Goal: Task Accomplishment & Management: Use online tool/utility

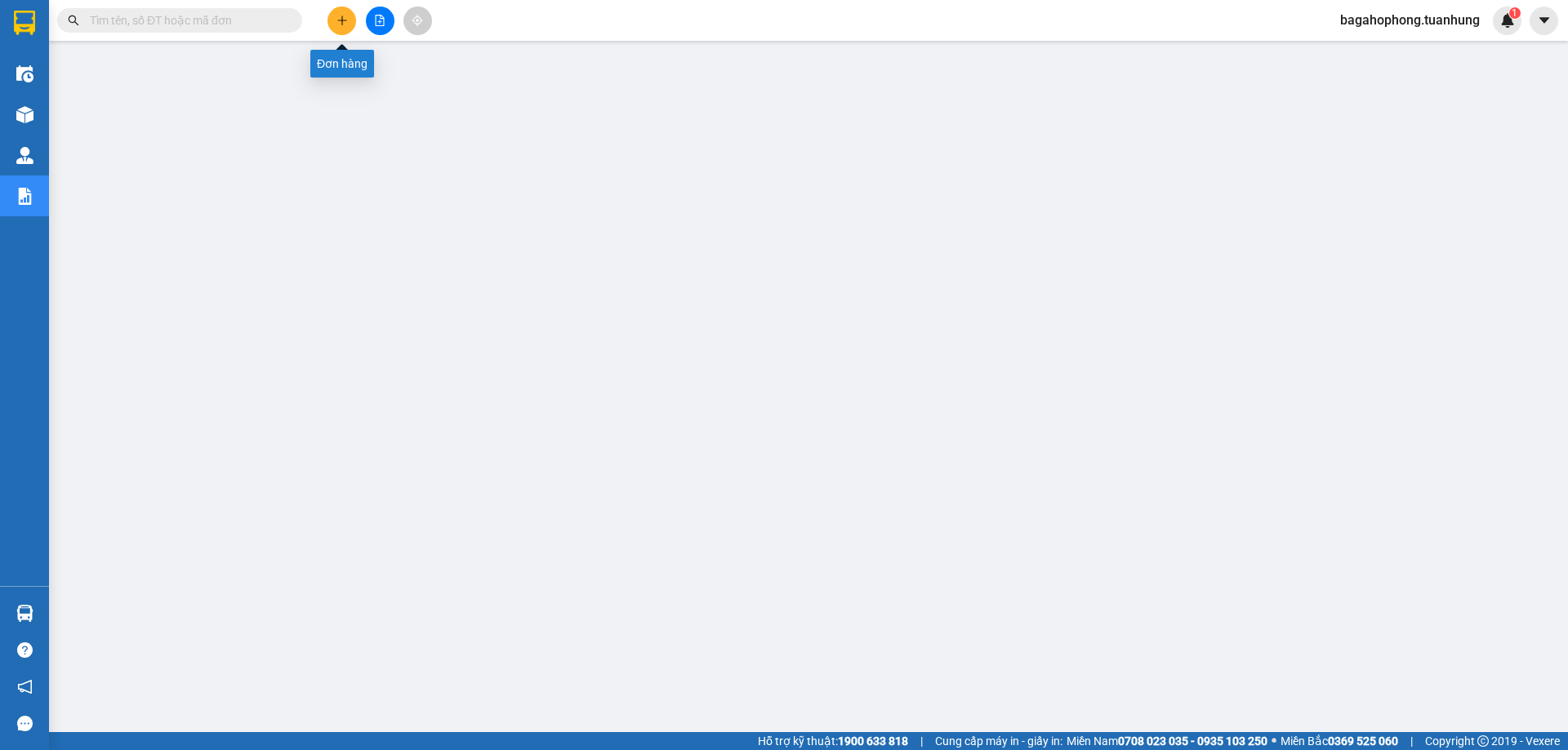
click at [337, 13] on button at bounding box center [342, 21] width 29 height 29
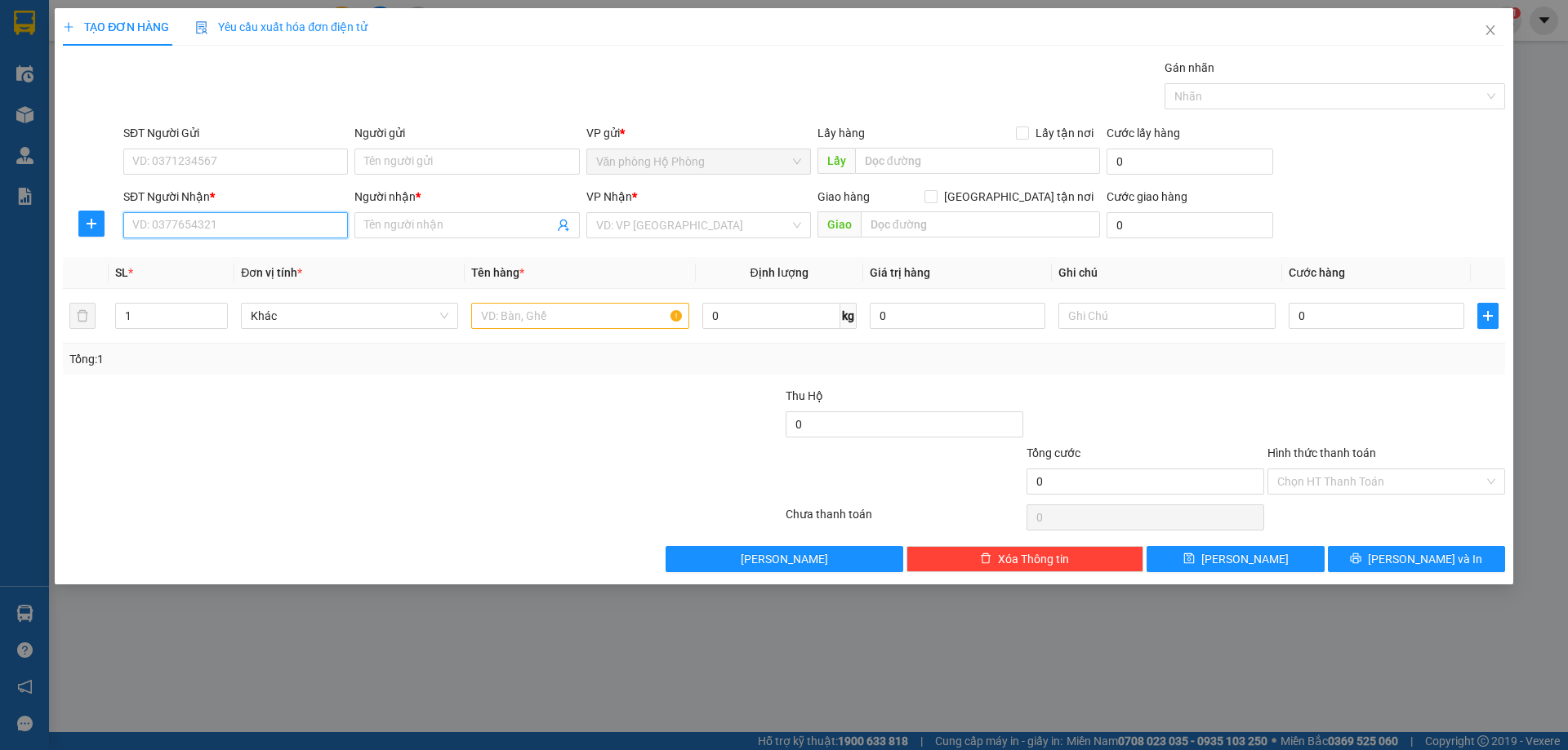
click at [225, 223] on input "SĐT Người Nhận *" at bounding box center [235, 225] width 224 height 26
click at [276, 253] on div "0837996897 - SIN" at bounding box center [235, 258] width 205 height 18
type input "0837996897"
type input "SIN"
type input "0837996897"
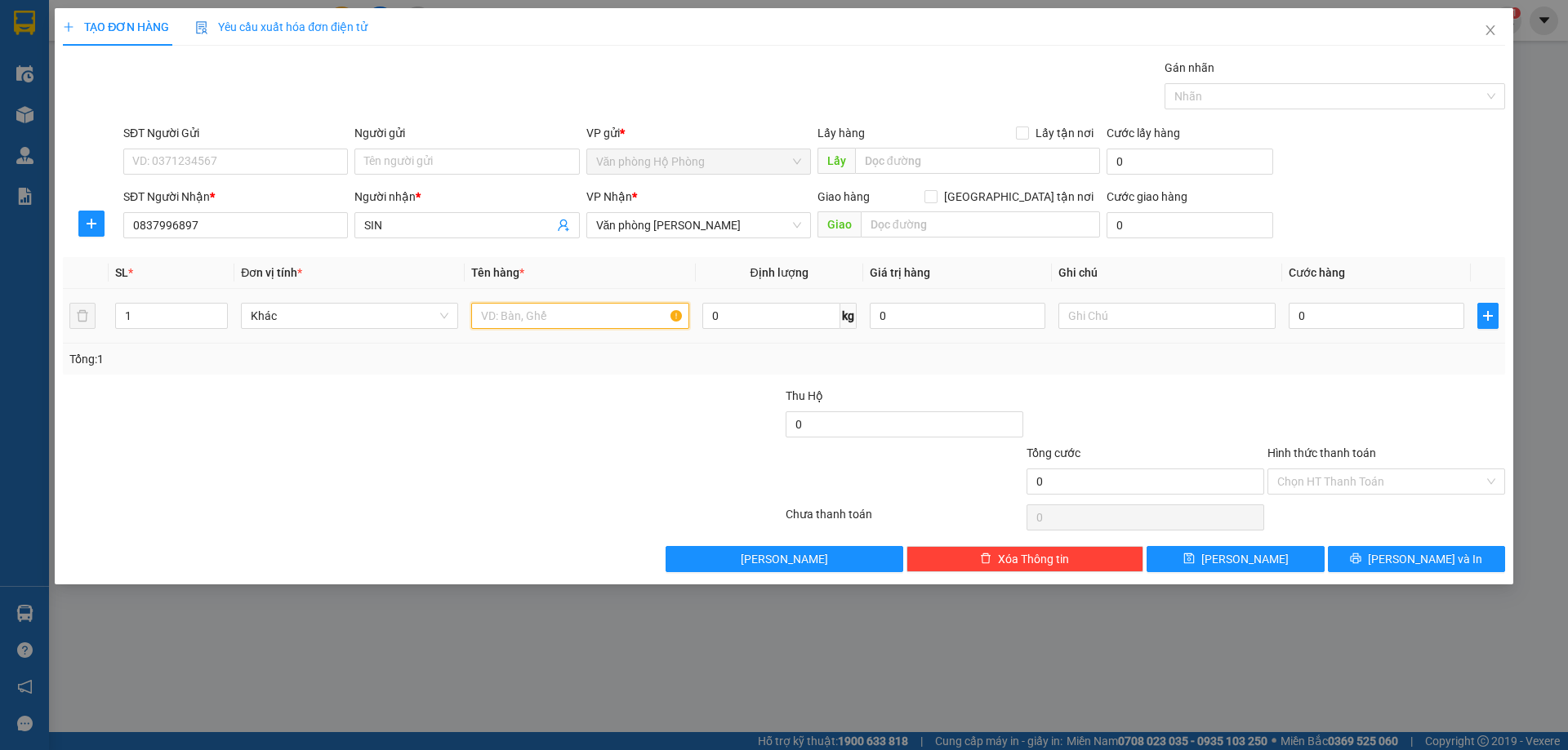
click at [508, 313] on input "text" at bounding box center [580, 316] width 217 height 26
click at [755, 220] on span "Văn phòng [PERSON_NAME]" at bounding box center [698, 225] width 205 height 24
type input "1 bọc"
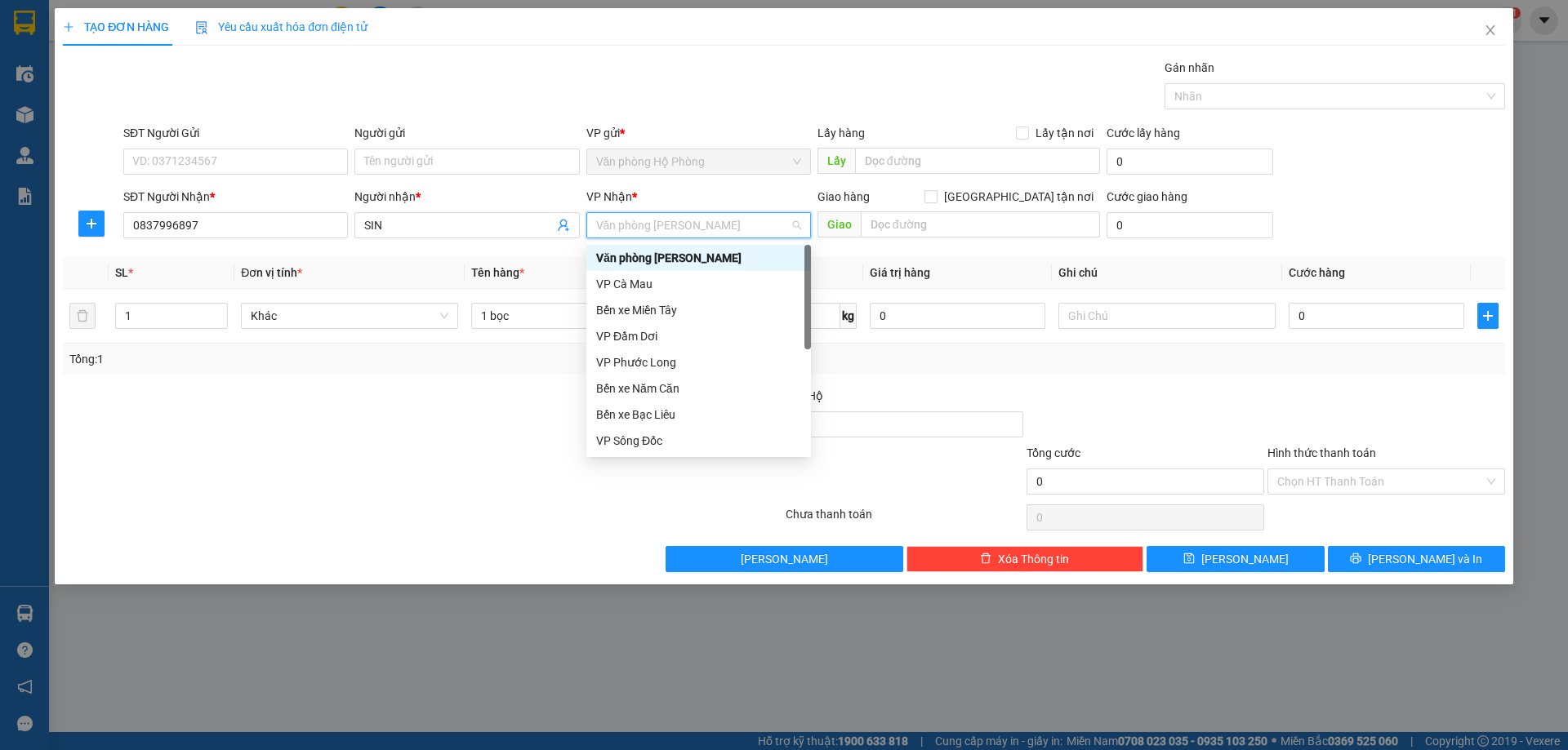
click at [740, 252] on div "Văn phòng [PERSON_NAME]" at bounding box center [698, 258] width 205 height 18
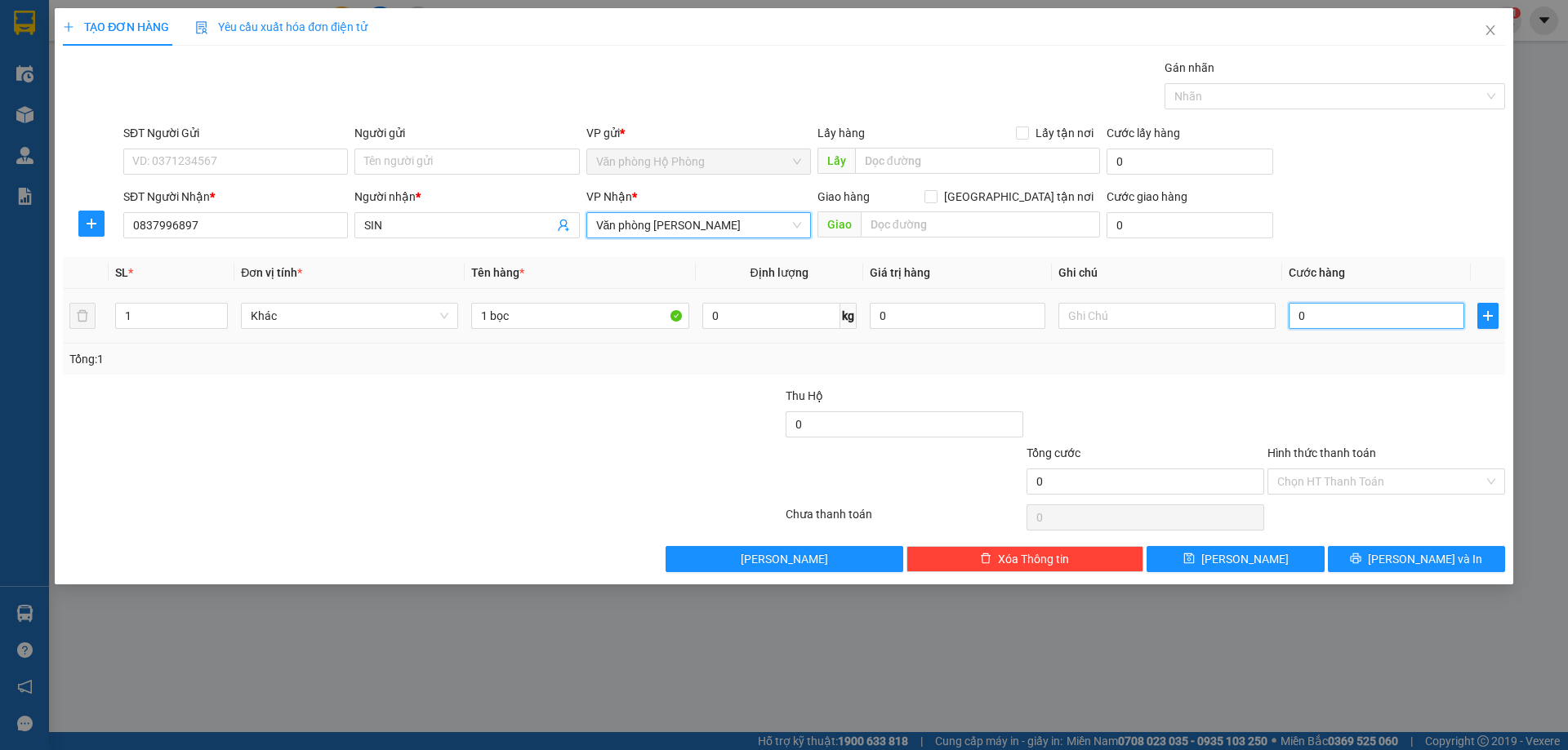
click at [1293, 313] on input "0" at bounding box center [1377, 316] width 176 height 26
type input "4"
type input "40"
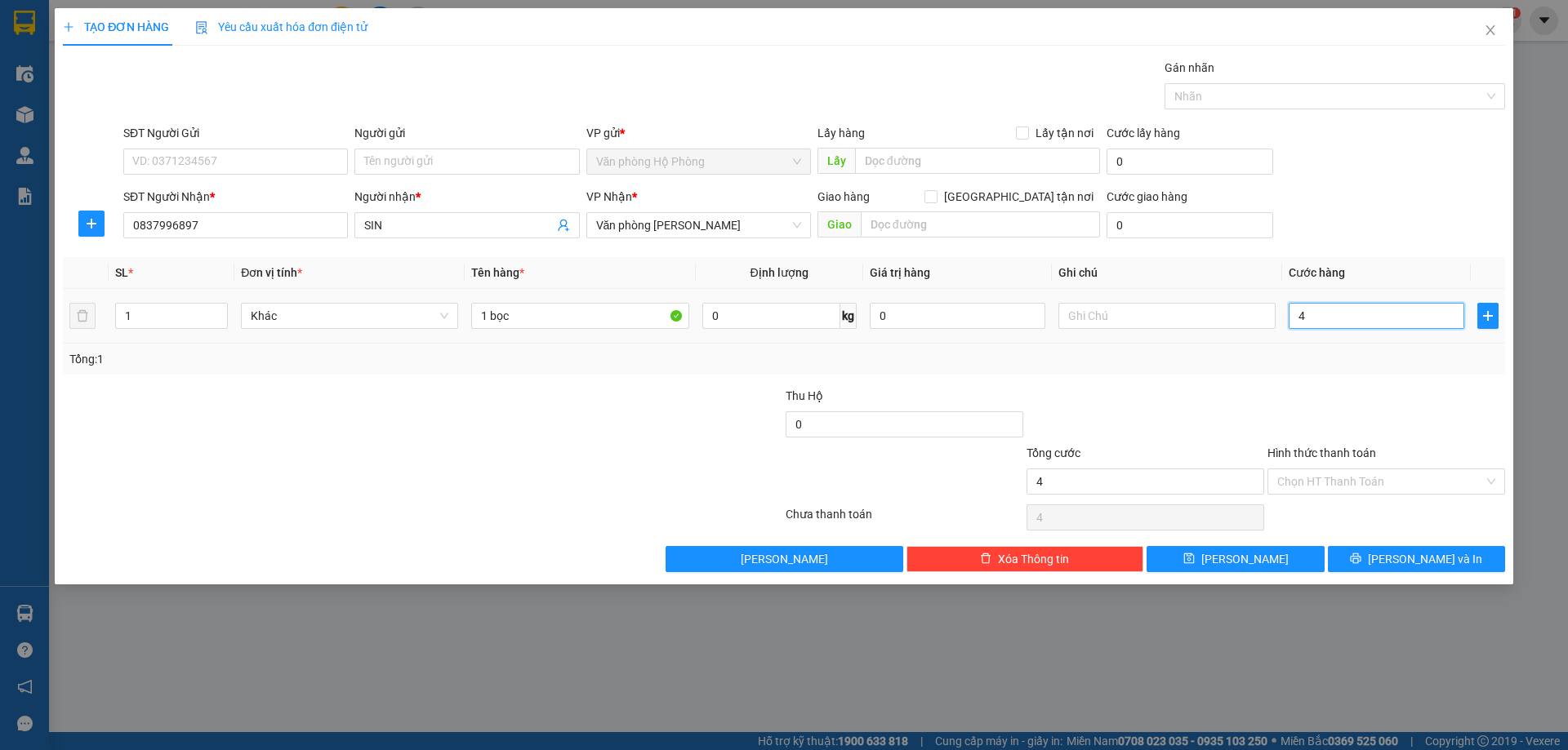
type input "40"
type input "400"
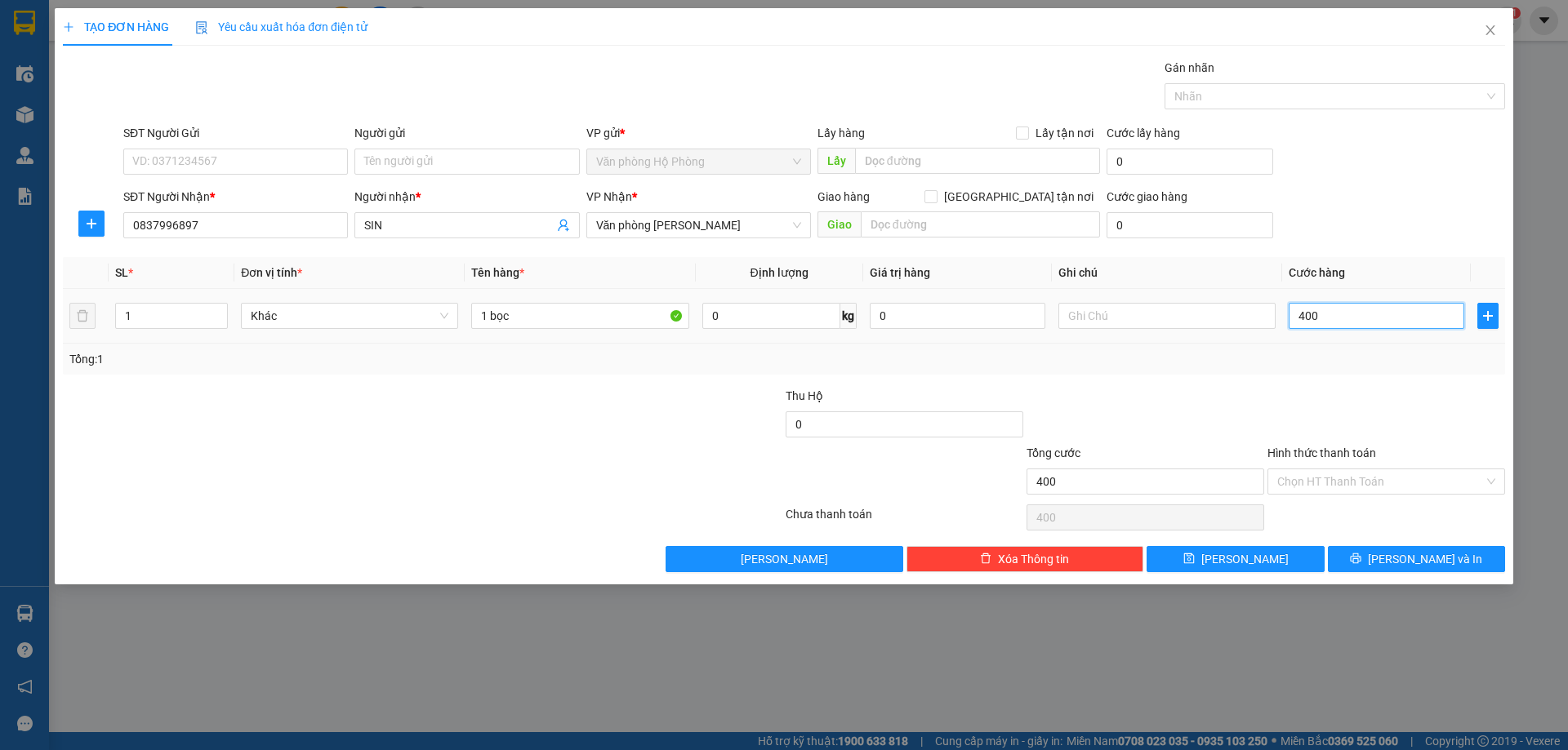
type input "4.000"
type input "40.000"
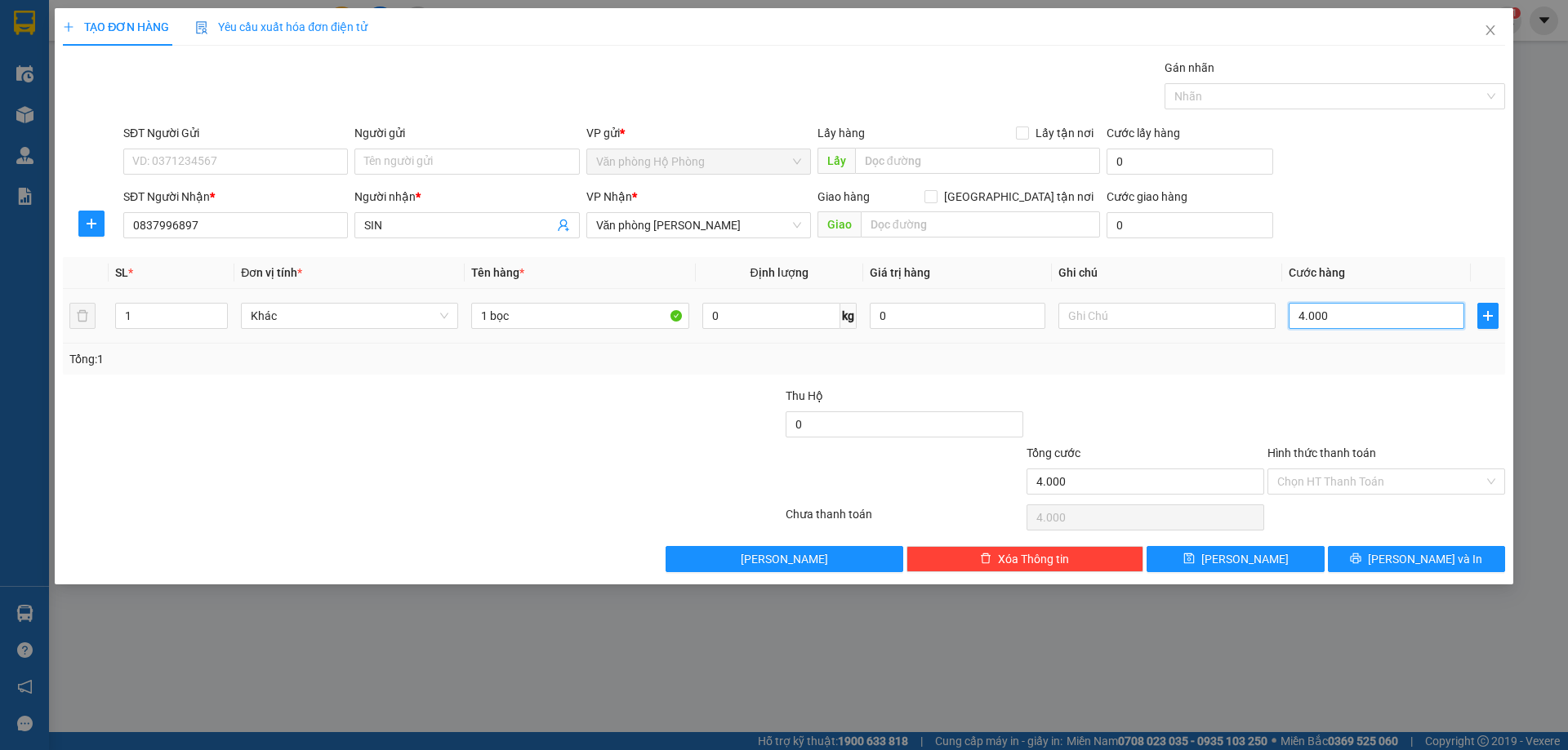
type input "40.000"
click at [1398, 475] on input "Hình thức thanh toán" at bounding box center [1380, 481] width 206 height 24
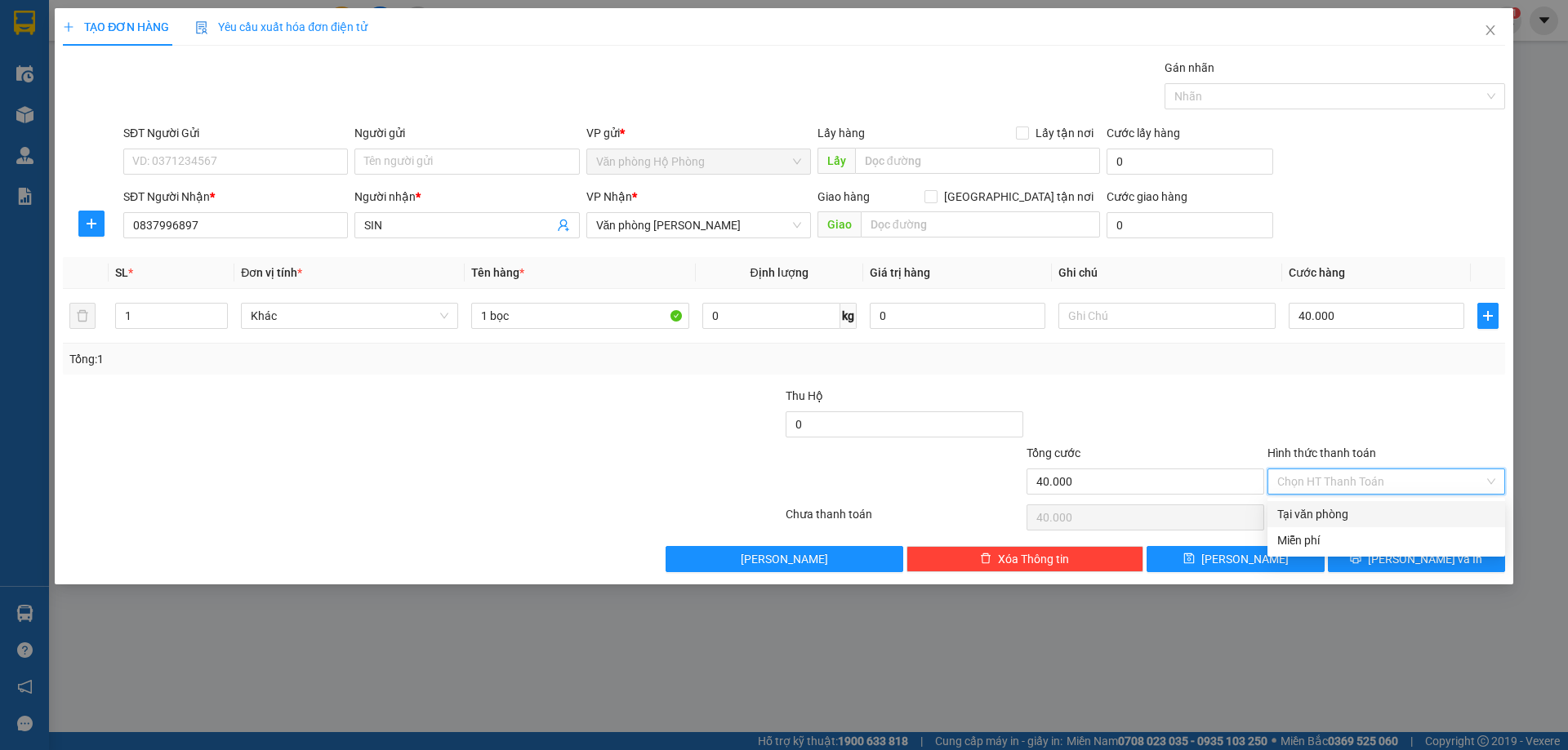
click at [1398, 510] on div "Tại văn phòng" at bounding box center [1386, 514] width 218 height 18
type input "0"
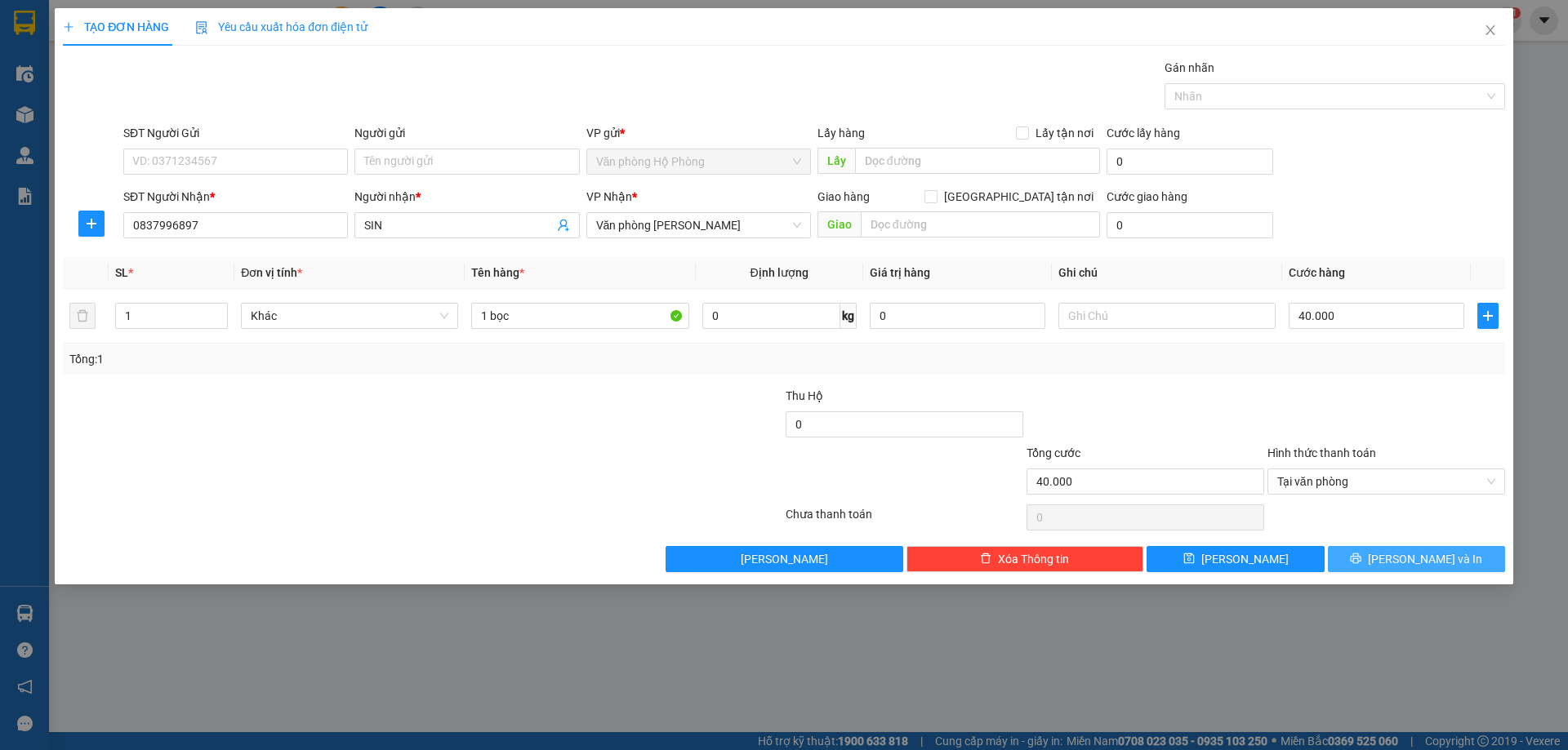
click at [1421, 553] on span "[PERSON_NAME] và In" at bounding box center [1424, 559] width 114 height 18
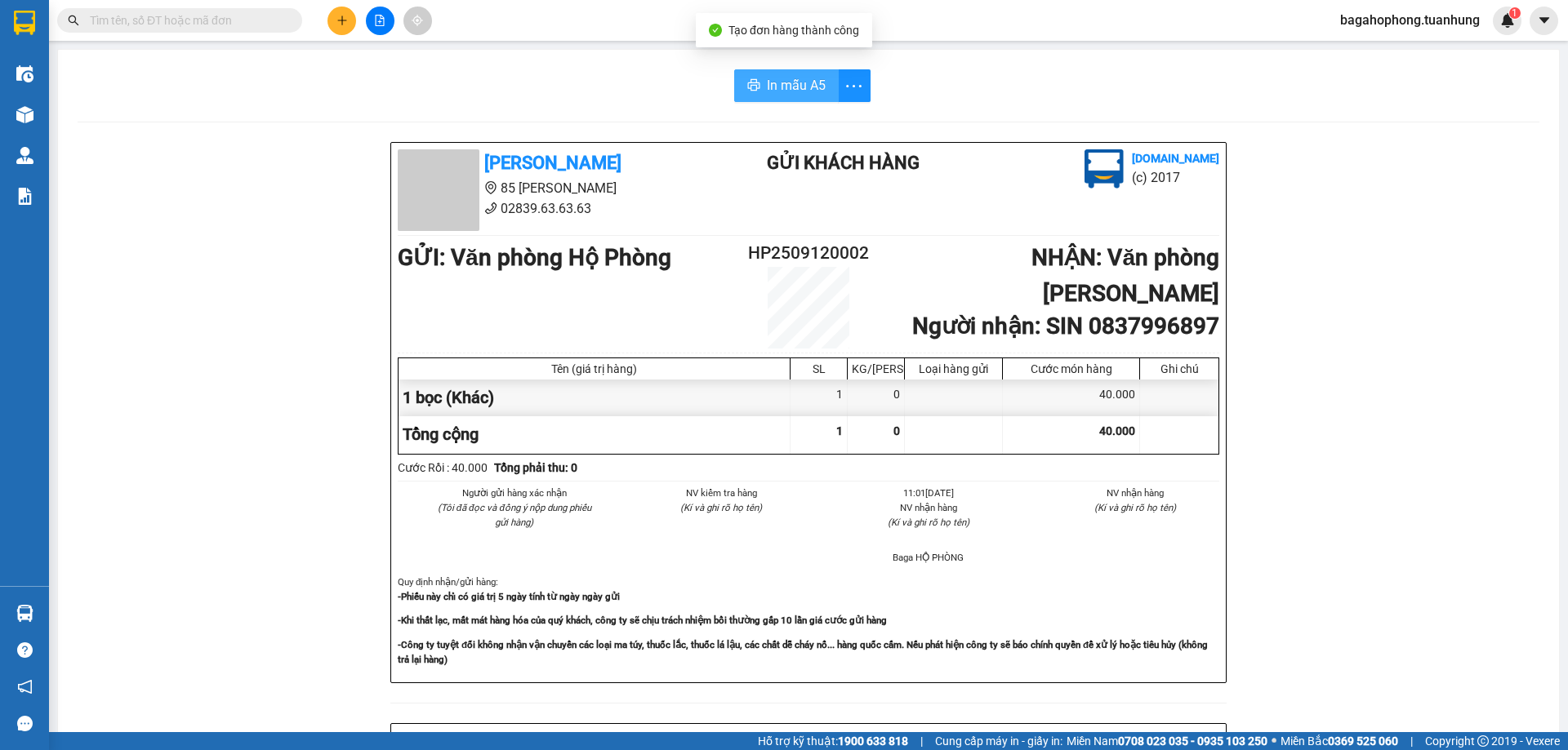
click at [817, 76] on span "In mẫu A5" at bounding box center [796, 85] width 59 height 21
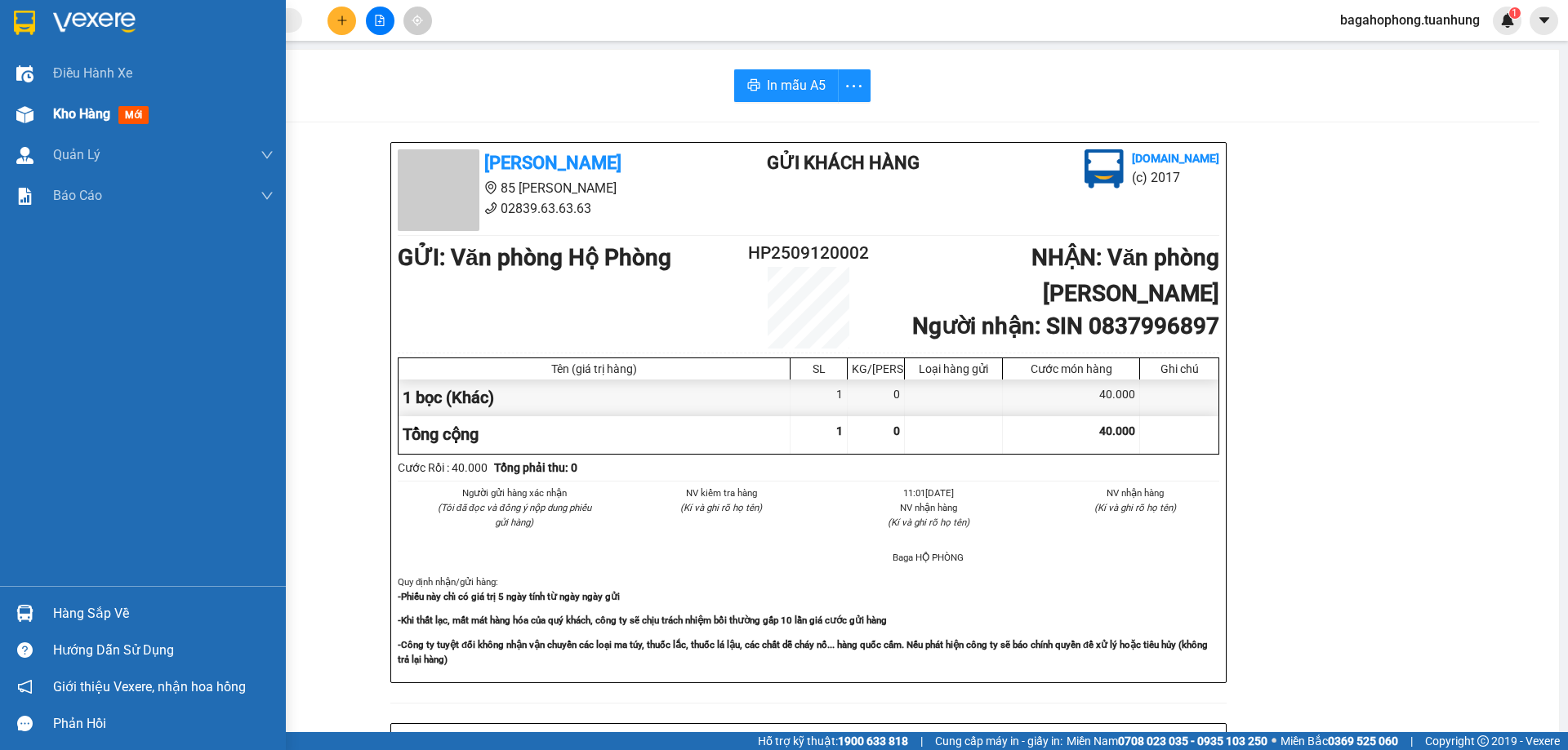
click at [93, 104] on div "Kho hàng mới" at bounding box center [104, 114] width 102 height 21
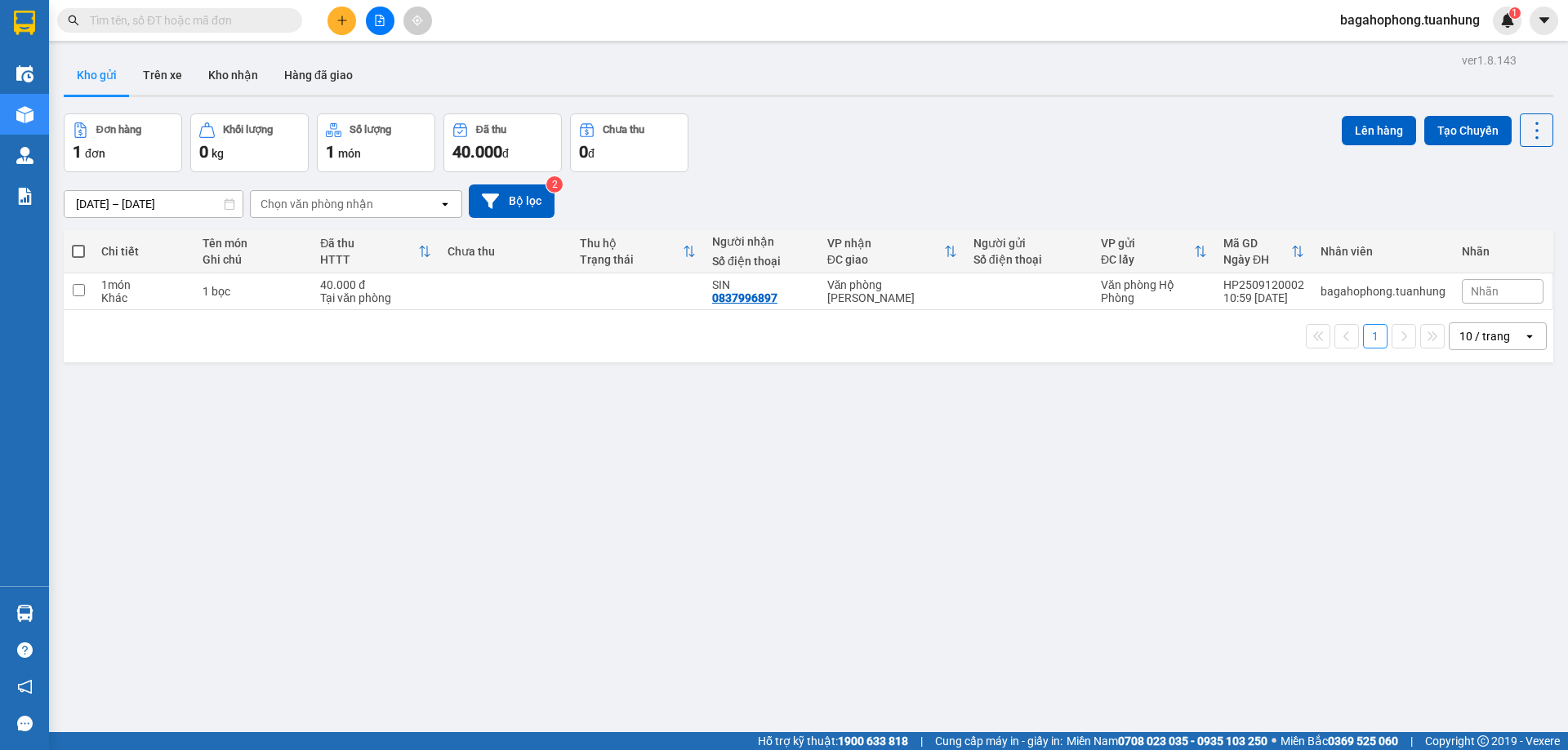
click at [76, 249] on span at bounding box center [78, 251] width 13 height 13
click at [78, 243] on input "checkbox" at bounding box center [78, 243] width 0 height 0
checkbox input "true"
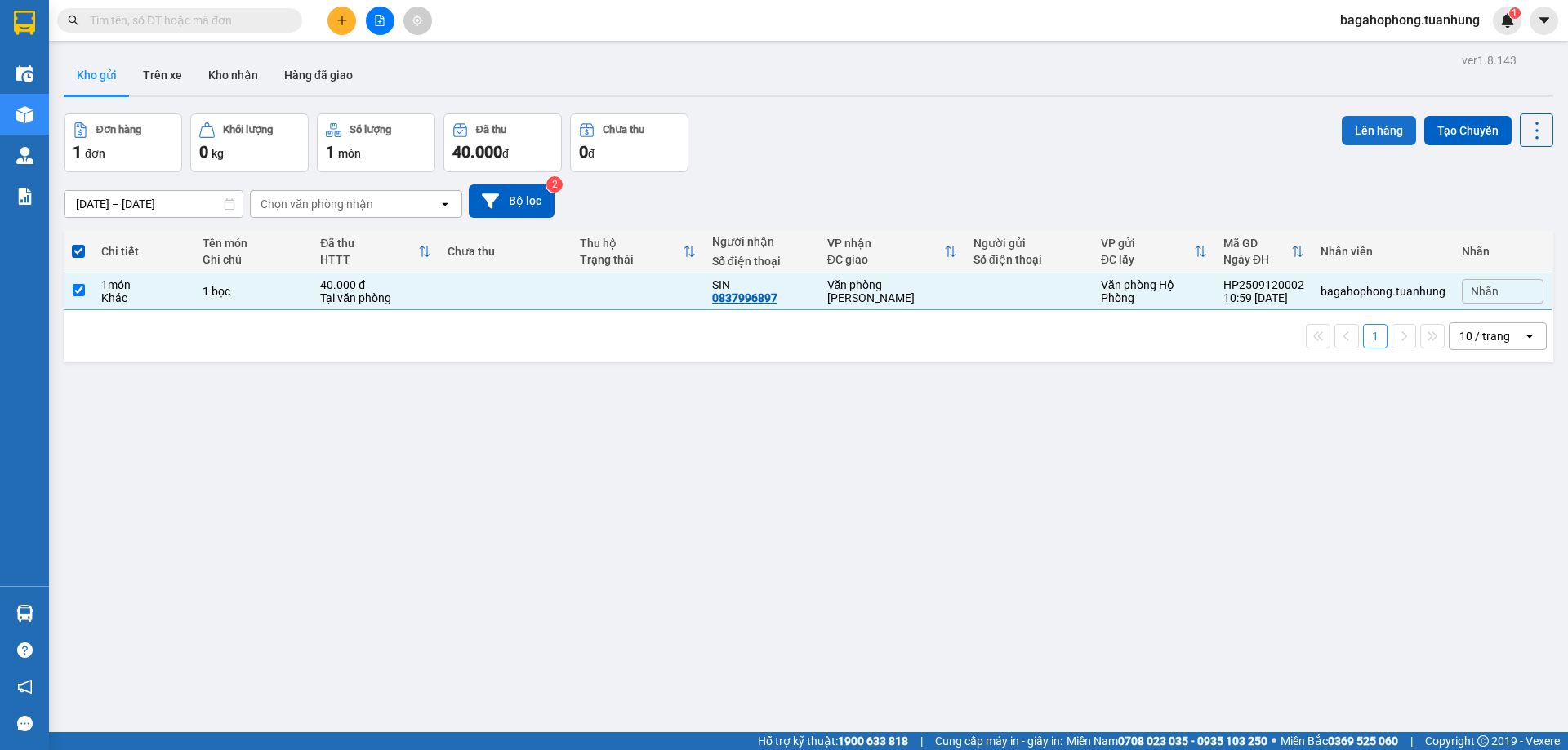
click at [1360, 124] on button "Lên hàng" at bounding box center [1379, 130] width 74 height 30
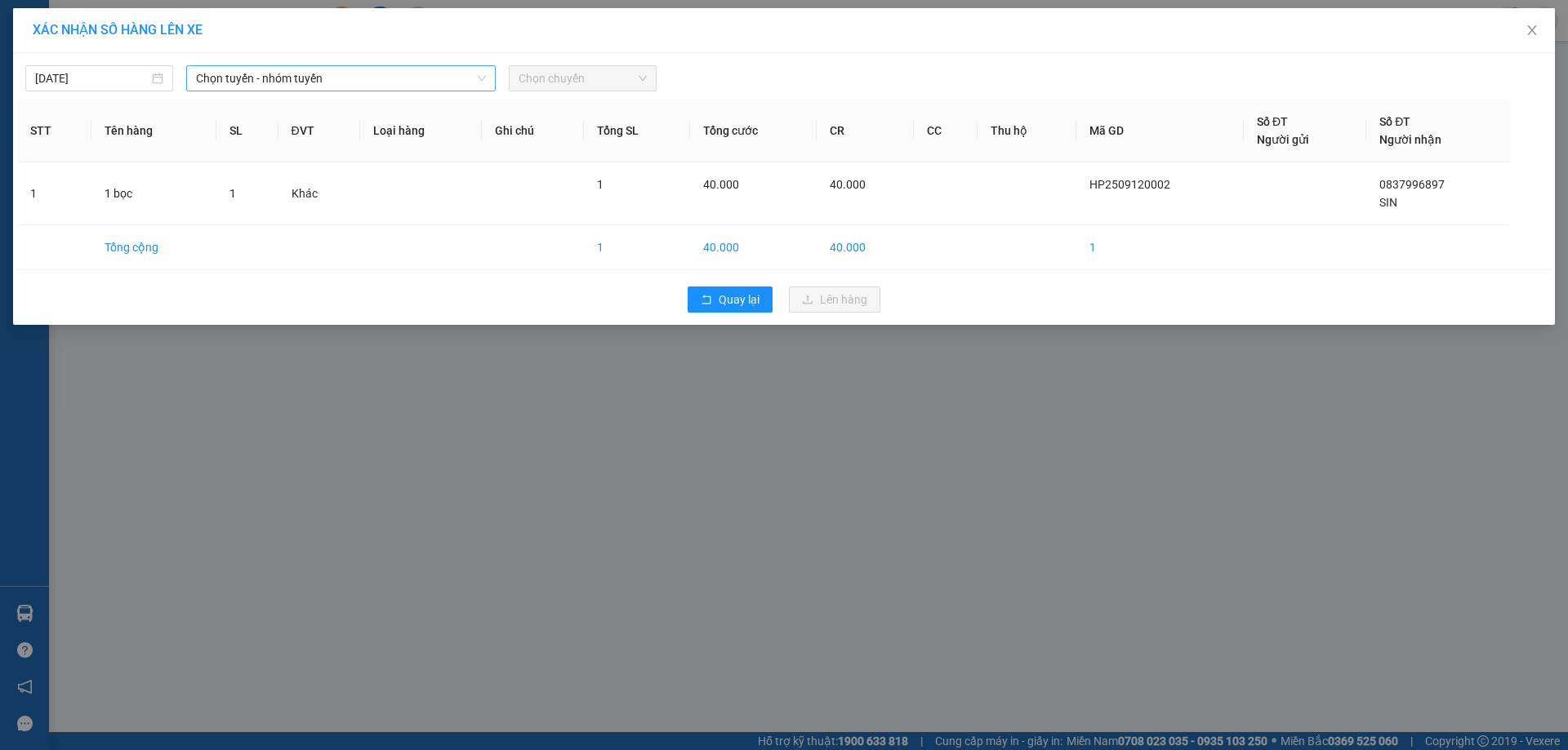
click at [377, 73] on span "Chọn tuyến - nhóm tuyến" at bounding box center [340, 78] width 290 height 24
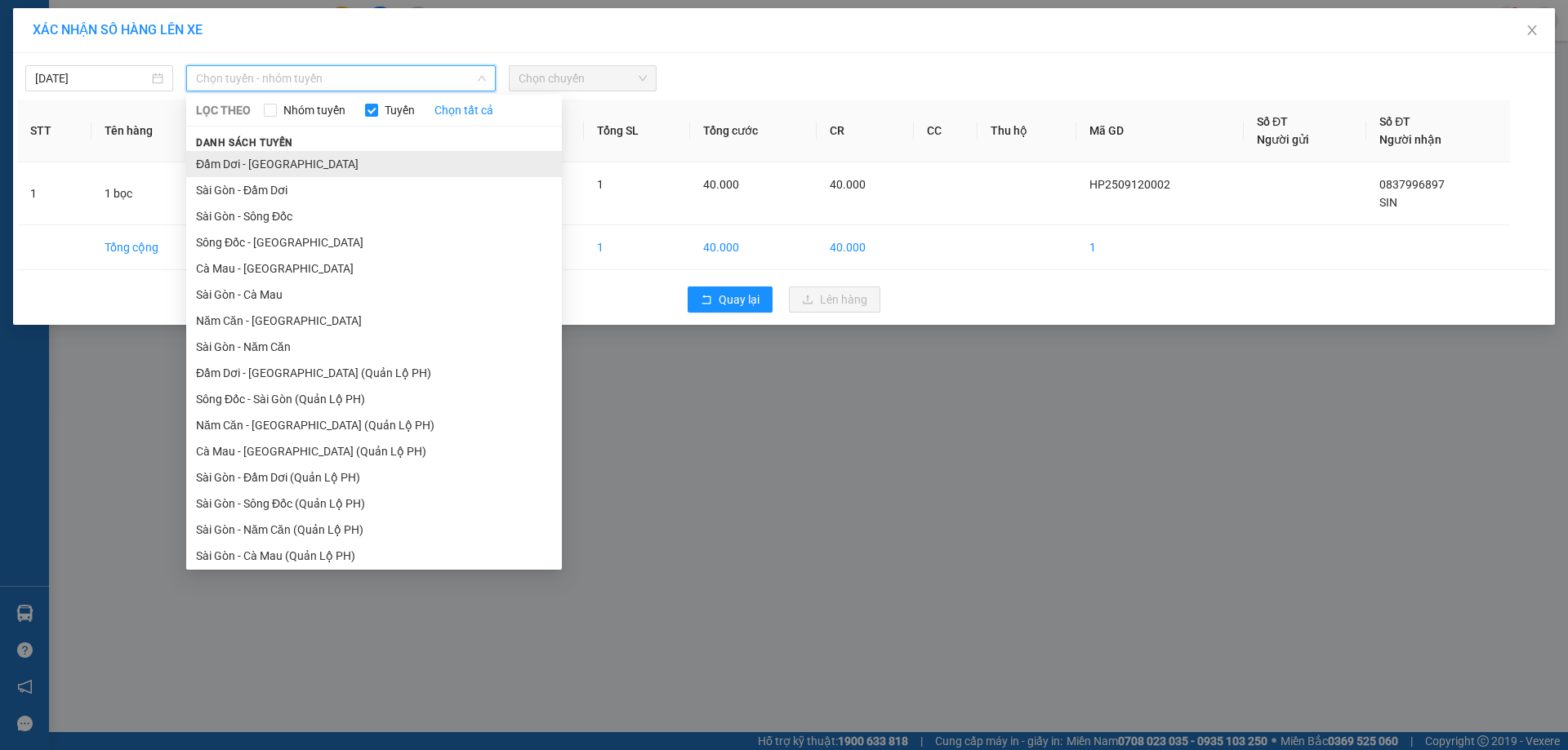
click at [331, 159] on li "Đầm Dơi - [GEOGRAPHIC_DATA]" at bounding box center [373, 163] width 376 height 26
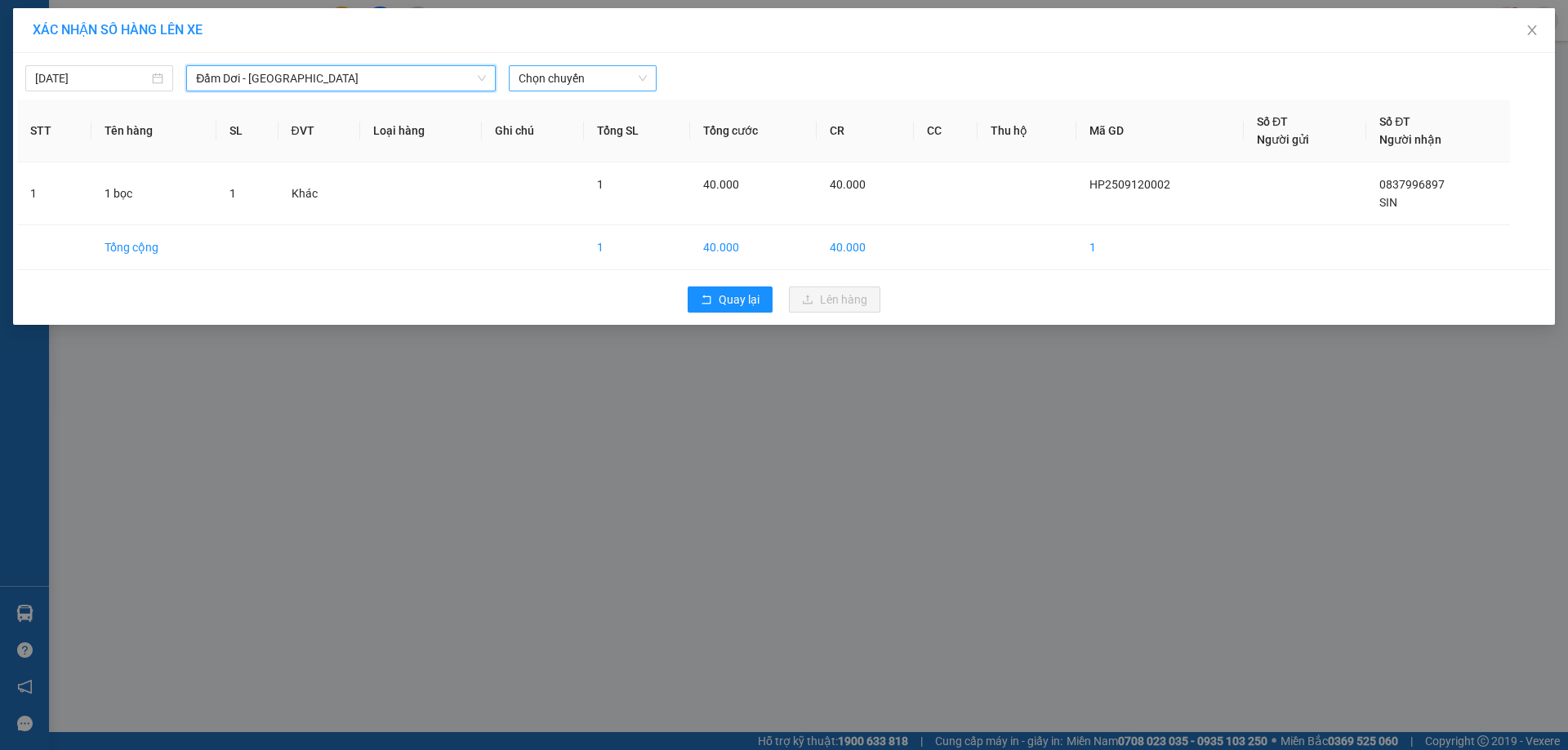
click at [605, 77] on span "Chọn chuyến" at bounding box center [583, 78] width 128 height 24
click at [1529, 22] on span "Close" at bounding box center [1532, 31] width 46 height 46
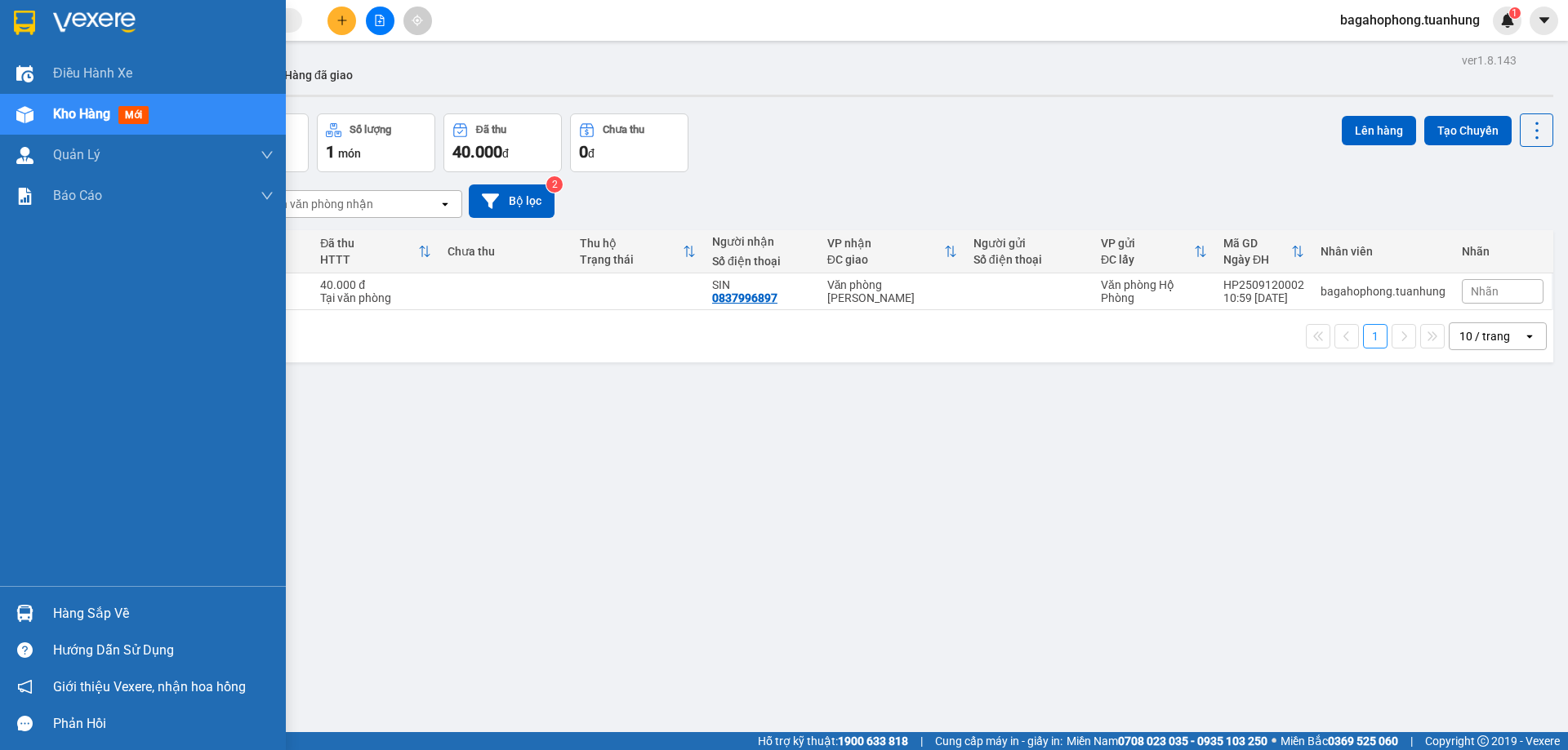
drag, startPoint x: 80, startPoint y: 105, endPoint x: 93, endPoint y: 104, distance: 13.0
click at [81, 106] on span "Kho hàng" at bounding box center [82, 113] width 57 height 15
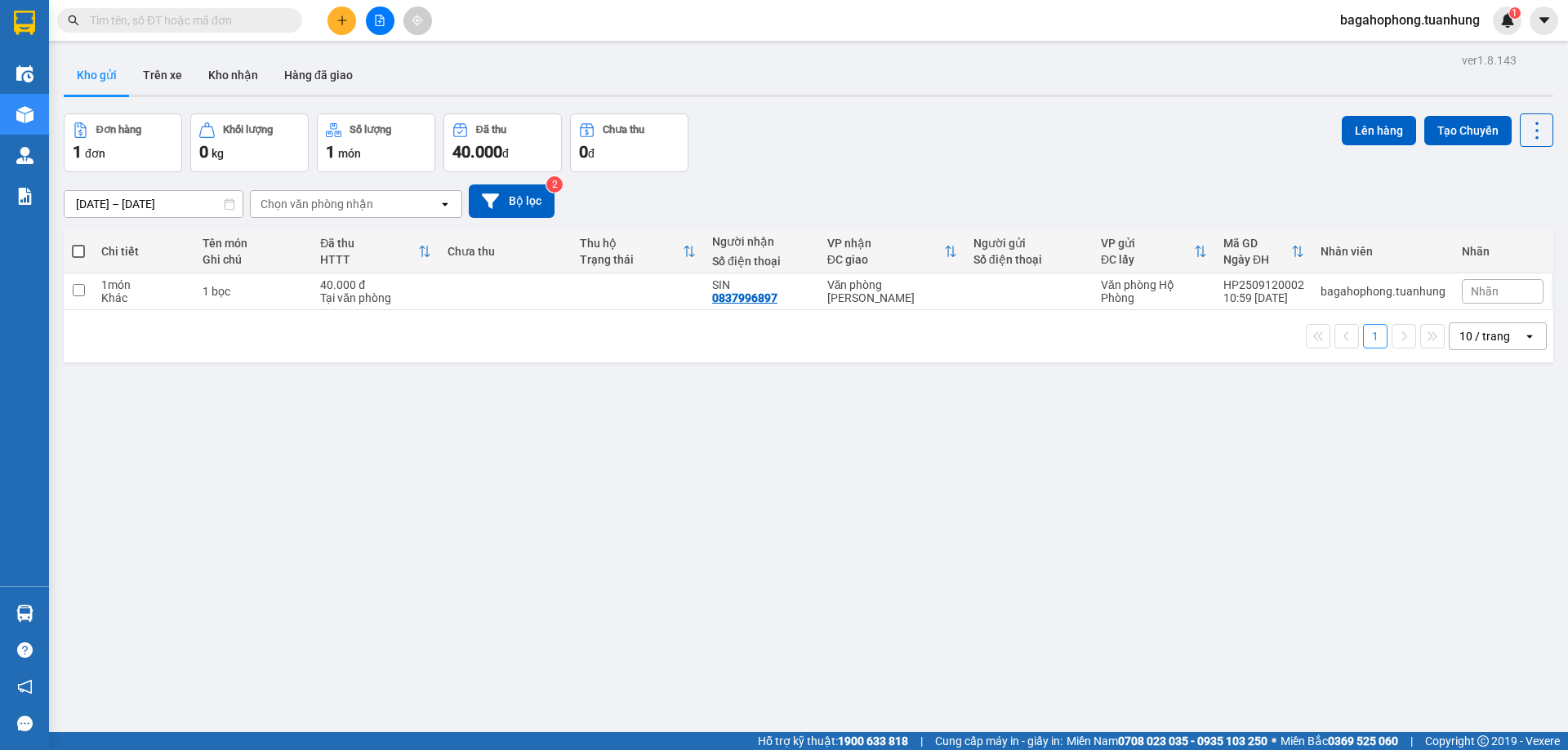
click at [77, 251] on span at bounding box center [78, 251] width 13 height 13
click at [78, 243] on input "checkbox" at bounding box center [78, 243] width 0 height 0
checkbox input "true"
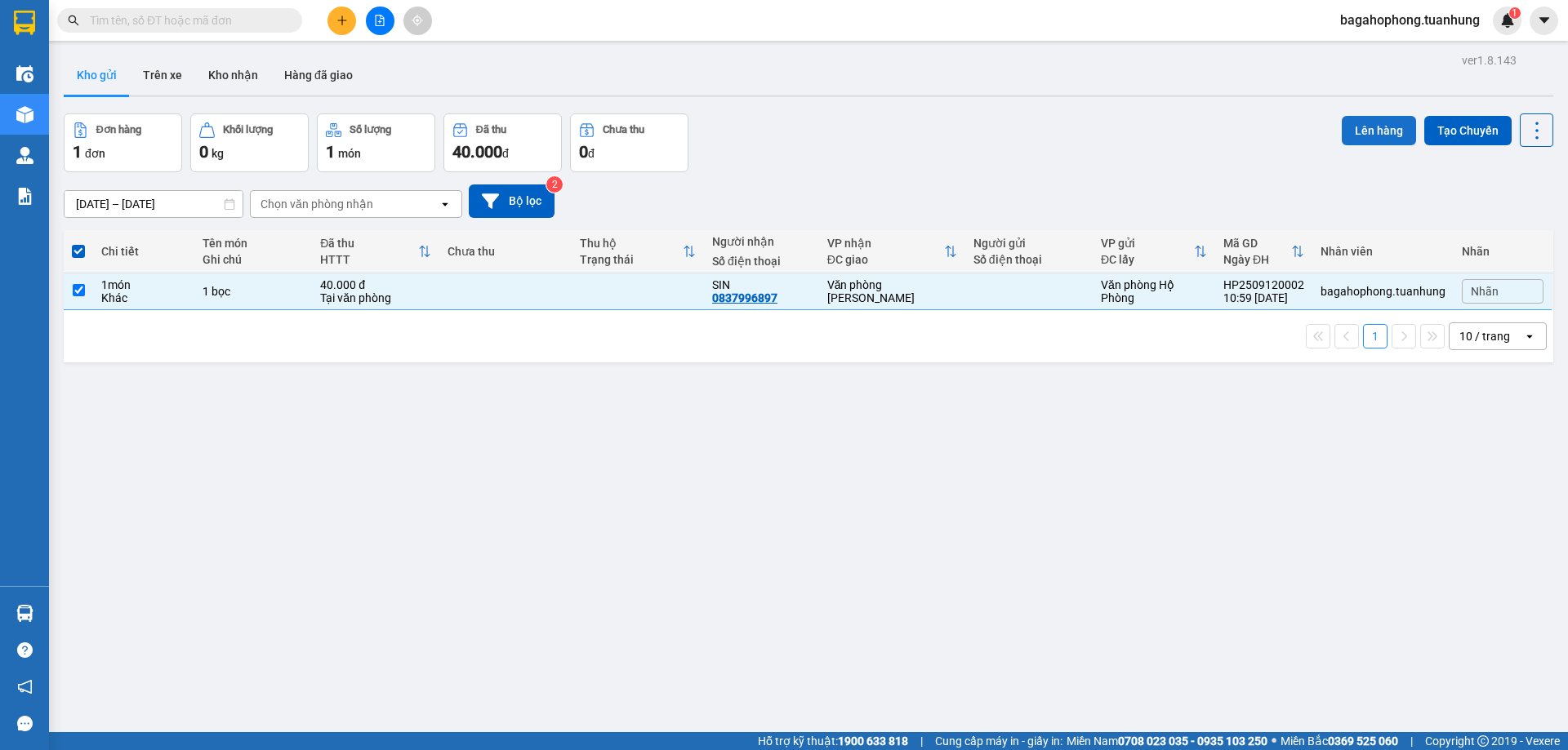
click at [1366, 122] on button "Lên hàng" at bounding box center [1379, 130] width 74 height 30
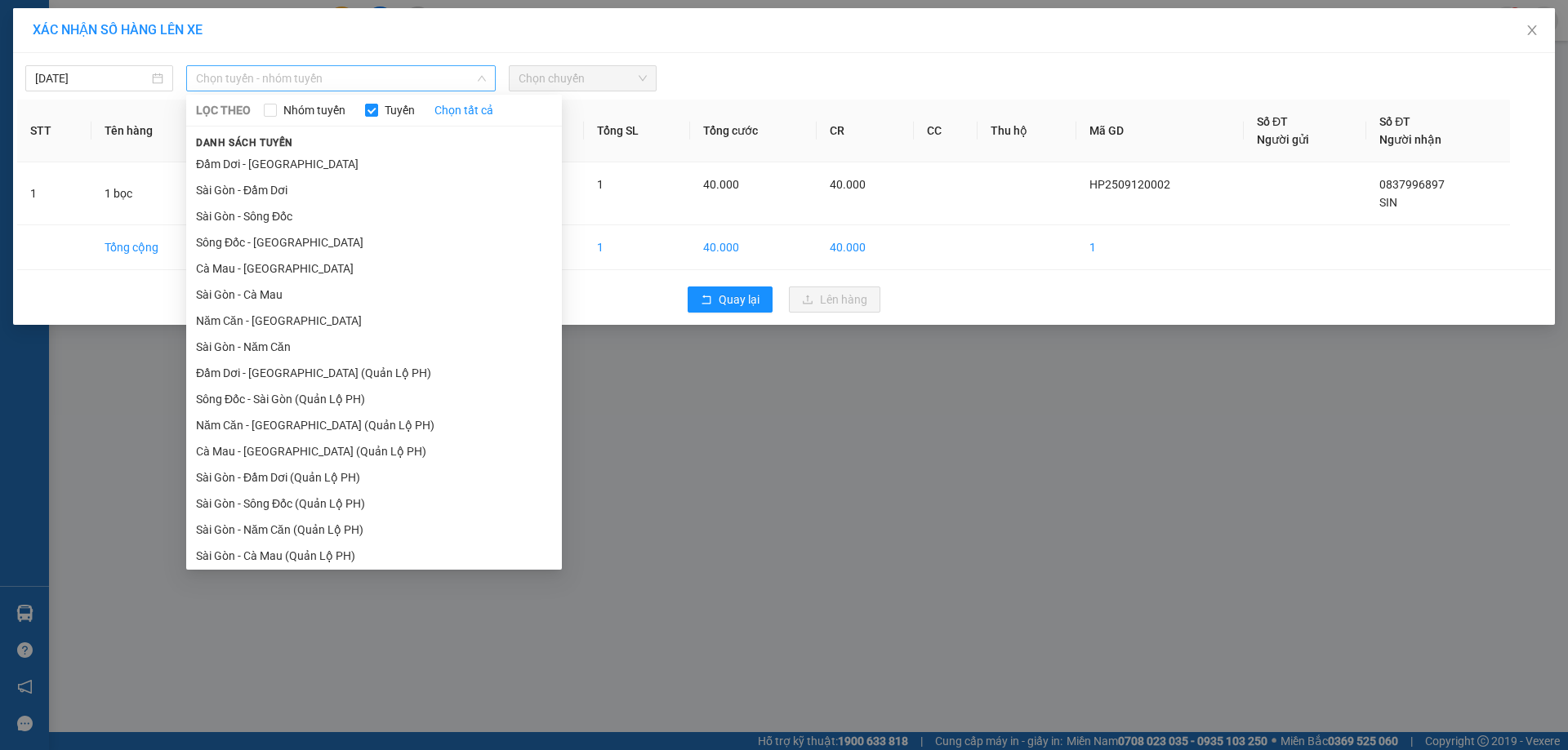
click at [364, 77] on span "Chọn tuyến - nhóm tuyến" at bounding box center [340, 78] width 290 height 24
click at [337, 158] on li "Đầm Dơi - [GEOGRAPHIC_DATA]" at bounding box center [373, 163] width 376 height 26
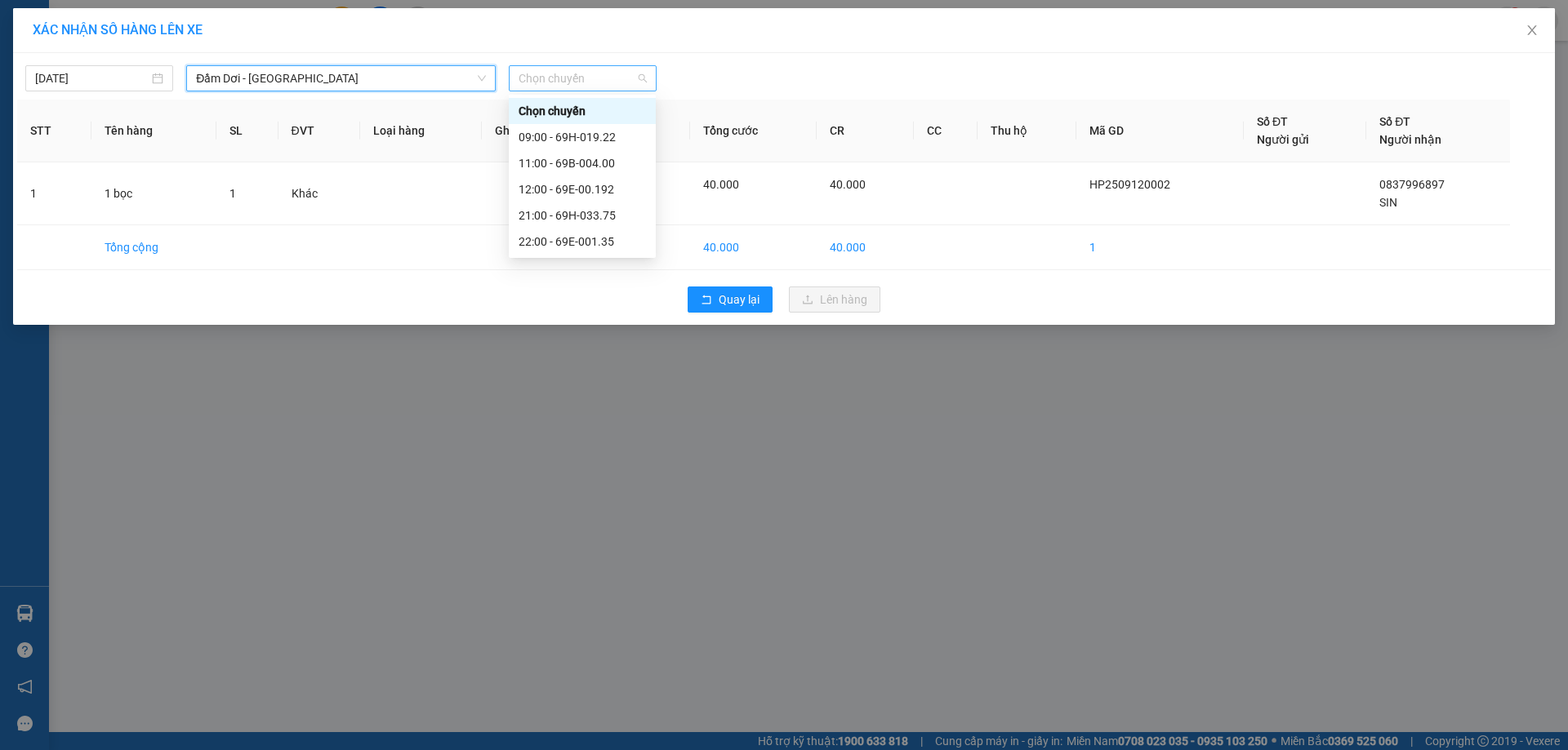
click at [603, 75] on span "Chọn chuyến" at bounding box center [583, 78] width 128 height 24
click at [629, 186] on div "12:00 - 69E-00.192" at bounding box center [583, 189] width 127 height 18
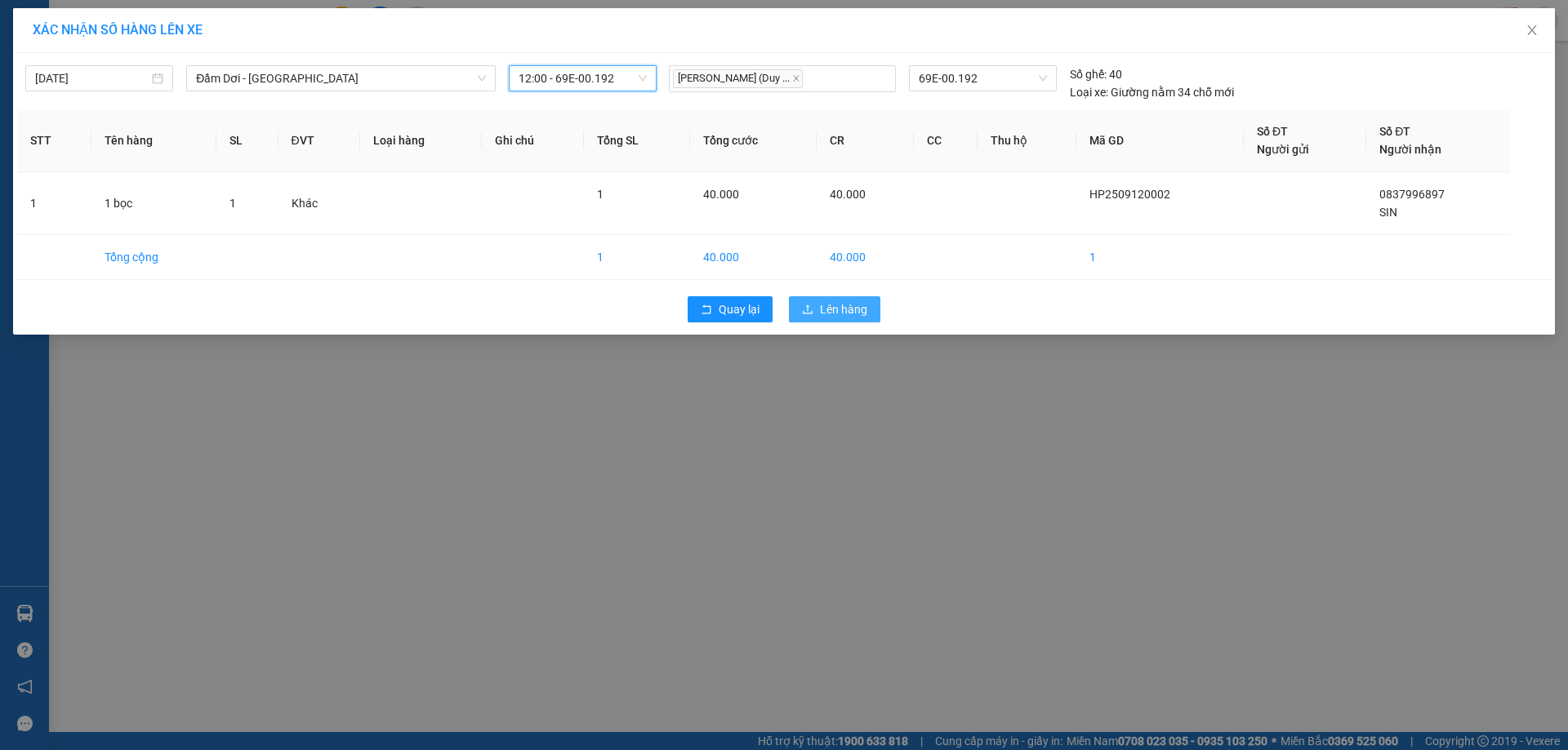
click at [845, 302] on span "Lên hàng" at bounding box center [844, 310] width 48 height 18
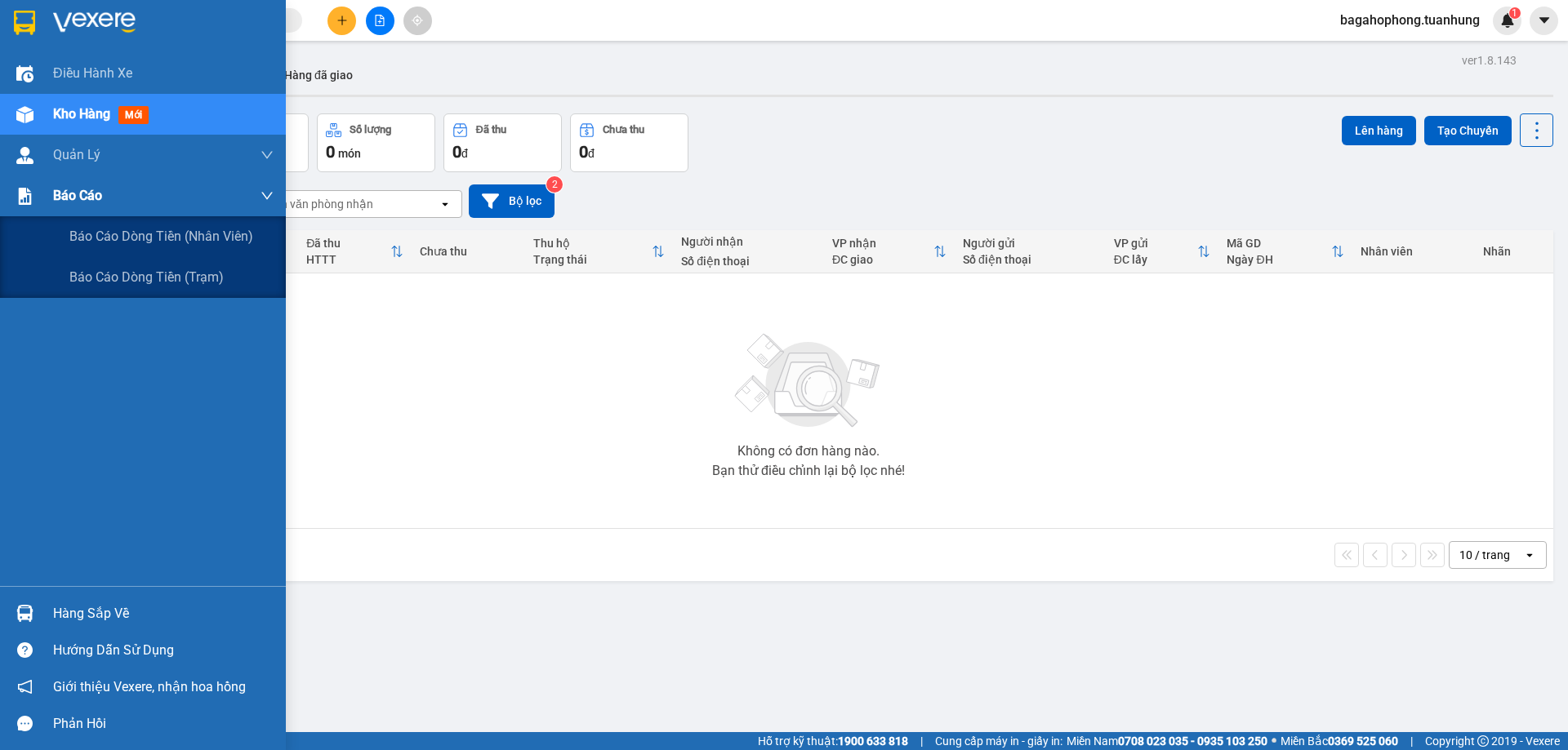
click at [115, 188] on div "Báo cáo" at bounding box center [163, 196] width 221 height 40
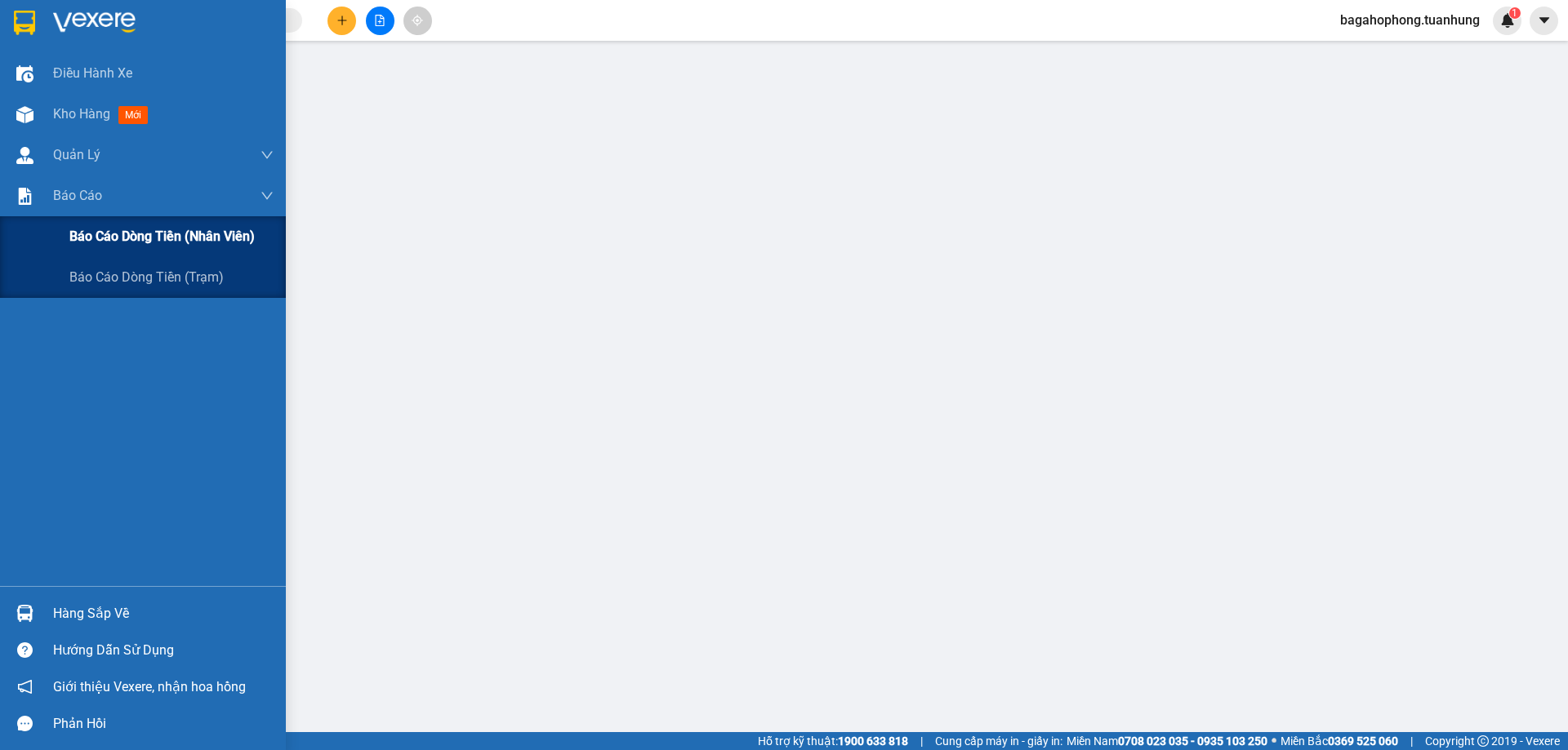
click at [111, 227] on span "Báo cáo dòng tiền (nhân viên)" at bounding box center [162, 236] width 186 height 21
